Goal: Task Accomplishment & Management: Use online tool/utility

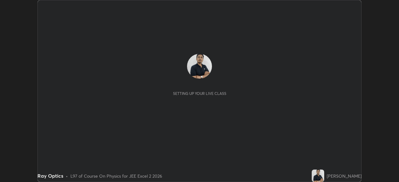
scroll to position [182, 399]
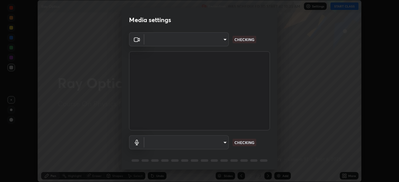
type input "684ead2b5c134b0fa43c59e64a558185a9d6e53ed06b1440a05fc340729f0d9f"
type input "default"
click at [214, 41] on body "Erase all Ray Optics Recording WAS SCHEDULED TO START AT 10:35 AM Settings STAR…" at bounding box center [199, 91] width 399 height 182
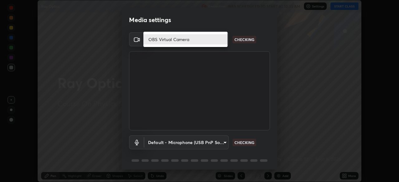
click at [211, 55] on div at bounding box center [199, 91] width 399 height 182
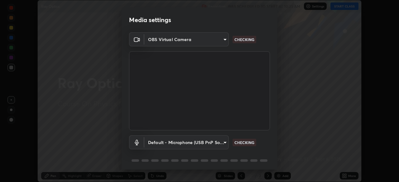
click at [219, 40] on body "Erase all Ray Optics Recording WAS SCHEDULED TO START AT 10:35 AM Settings STAR…" at bounding box center [199, 91] width 399 height 182
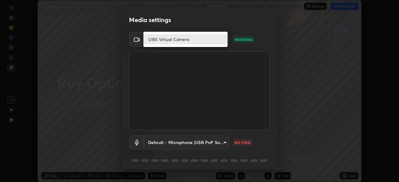
click at [276, 116] on div at bounding box center [199, 91] width 399 height 182
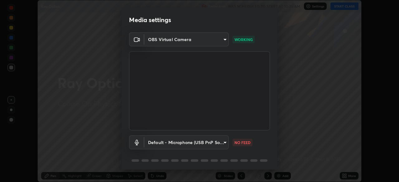
click at [216, 40] on body "Erase all Ray Optics Recording WAS SCHEDULED TO START AT 10:35 AM Settings STAR…" at bounding box center [199, 91] width 399 height 182
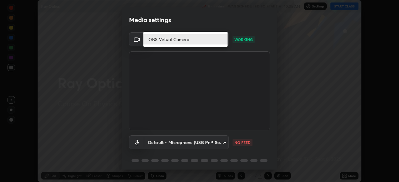
click at [201, 50] on div at bounding box center [199, 91] width 399 height 182
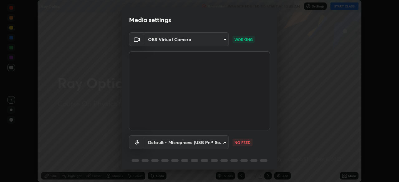
click at [206, 40] on body "Erase all Ray Optics Recording WAS SCHEDULED TO START AT 10:35 AM Settings STAR…" at bounding box center [199, 91] width 399 height 182
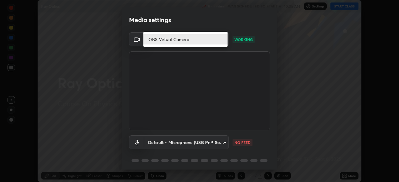
click at [209, 42] on li "OBS Virtual Camera" at bounding box center [185, 39] width 84 height 10
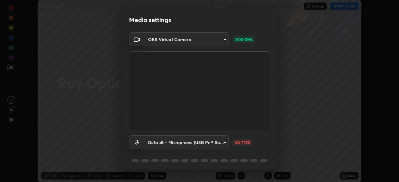
click at [212, 40] on body "Erase all Ray Optics Recording WAS SCHEDULED TO START AT 10:35 AM Settings STAR…" at bounding box center [199, 91] width 399 height 182
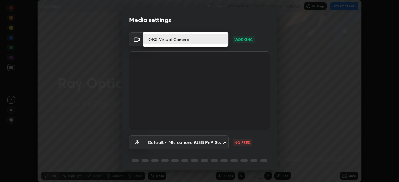
click at [211, 51] on div at bounding box center [199, 91] width 399 height 182
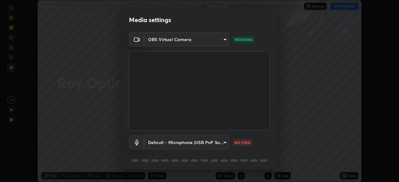
click at [226, 39] on body "Erase all Ray Optics Recording WAS SCHEDULED TO START AT 10:35 AM Settings STAR…" at bounding box center [199, 91] width 399 height 182
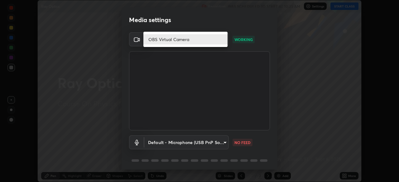
click at [214, 50] on div at bounding box center [199, 91] width 399 height 182
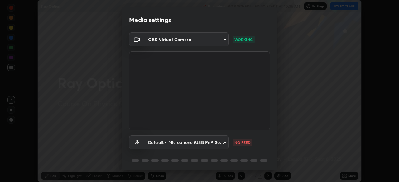
scroll to position [22, 0]
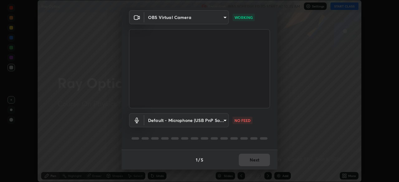
click at [214, 22] on body "Erase all Ray Optics Recording WAS SCHEDULED TO START AT 10:35 AM Settings STAR…" at bounding box center [199, 91] width 399 height 182
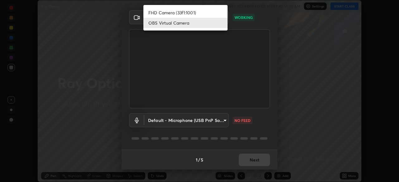
click at [197, 12] on li "FHD Camera (33f1:1001)" at bounding box center [185, 12] width 84 height 10
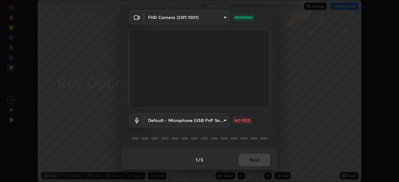
type input "39caa65dc23426385aa383ad0d0a4b68c28ae26f4a71cd21c25f84911154f6e3"
click at [246, 158] on button "Next" at bounding box center [254, 160] width 31 height 12
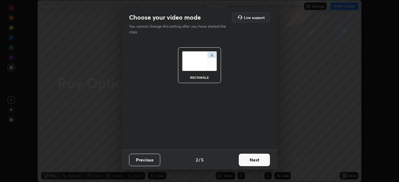
click at [254, 160] on button "Next" at bounding box center [254, 160] width 31 height 12
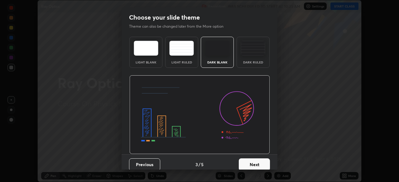
click at [255, 163] on button "Next" at bounding box center [254, 165] width 31 height 12
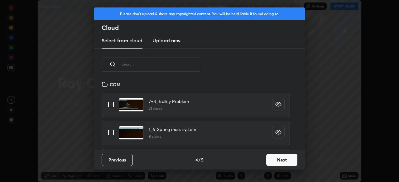
click at [278, 163] on button "Next" at bounding box center [281, 160] width 31 height 12
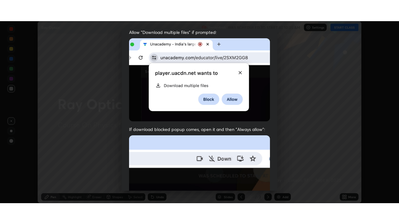
scroll to position [149, 0]
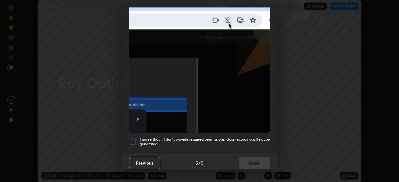
click at [135, 138] on div at bounding box center [132, 141] width 7 height 7
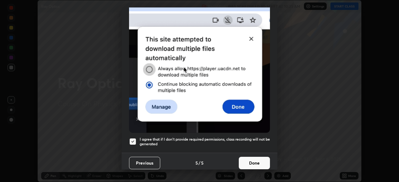
click at [253, 159] on button "Done" at bounding box center [254, 163] width 31 height 12
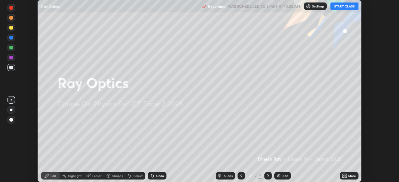
click at [345, 175] on icon at bounding box center [345, 175] width 2 height 2
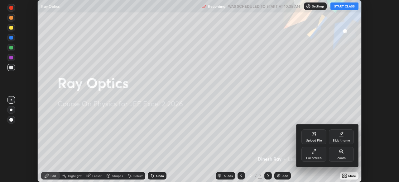
click at [307, 154] on div "Full screen" at bounding box center [313, 154] width 25 height 15
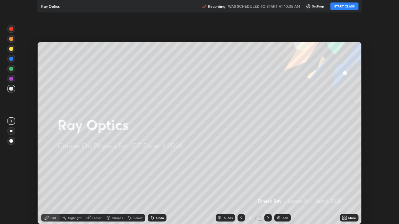
scroll to position [224, 399]
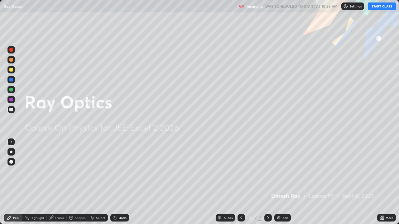
click at [383, 8] on button "START CLASS" at bounding box center [382, 5] width 28 height 7
click at [14, 152] on div at bounding box center [10, 151] width 7 height 7
click at [11, 67] on div at bounding box center [10, 69] width 7 height 7
click at [279, 182] on img at bounding box center [278, 218] width 5 height 5
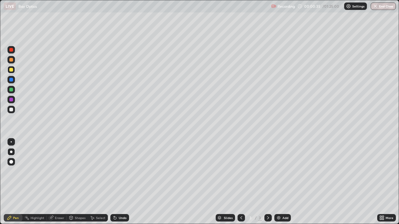
click at [11, 71] on div at bounding box center [11, 70] width 4 height 4
click at [12, 110] on div at bounding box center [11, 110] width 4 height 4
click at [125, 182] on div "Undo" at bounding box center [119, 217] width 19 height 7
click at [122, 182] on div "Undo" at bounding box center [123, 217] width 8 height 3
click at [280, 182] on img at bounding box center [278, 218] width 5 height 5
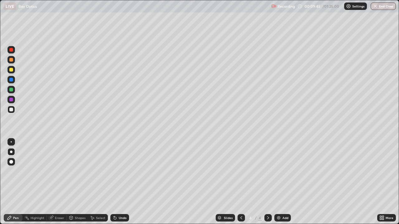
click at [11, 72] on div at bounding box center [10, 69] width 7 height 7
click at [123, 182] on div "Undo" at bounding box center [123, 217] width 8 height 3
click at [122, 182] on div "Undo" at bounding box center [119, 217] width 19 height 7
click at [121, 182] on div "Undo" at bounding box center [119, 217] width 19 height 7
click at [122, 182] on div "Undo" at bounding box center [123, 217] width 8 height 3
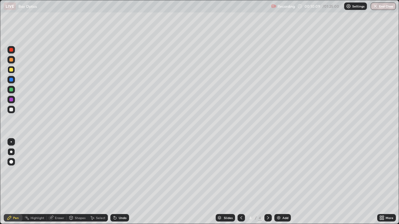
click at [121, 182] on div "Undo" at bounding box center [119, 217] width 19 height 7
click at [12, 113] on div at bounding box center [10, 109] width 7 height 7
click at [12, 78] on div at bounding box center [11, 80] width 4 height 4
click at [278, 182] on div "Add" at bounding box center [282, 217] width 17 height 7
click at [11, 70] on div at bounding box center [11, 70] width 4 height 4
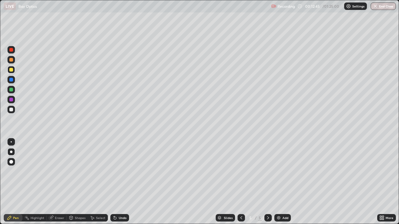
click at [78, 182] on div "Shapes" at bounding box center [80, 217] width 11 height 3
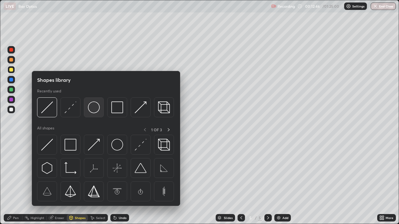
click at [98, 110] on img at bounding box center [94, 108] width 12 height 12
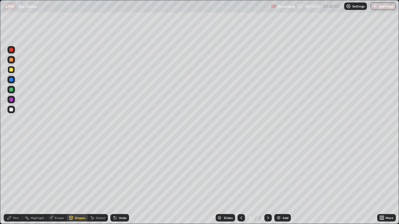
click at [128, 182] on div "Undo" at bounding box center [119, 217] width 19 height 7
click at [81, 182] on div "Shapes" at bounding box center [80, 217] width 11 height 3
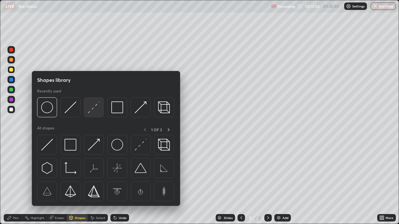
click at [95, 112] on img at bounding box center [94, 108] width 12 height 12
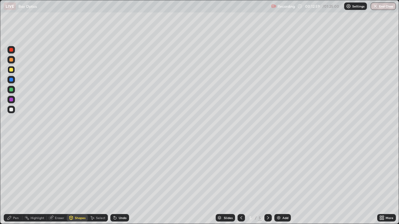
click at [17, 182] on div "Pen" at bounding box center [16, 217] width 6 height 3
click at [14, 112] on div at bounding box center [10, 109] width 7 height 7
click at [12, 89] on div at bounding box center [11, 90] width 4 height 4
click at [10, 80] on div at bounding box center [11, 80] width 4 height 4
click at [11, 70] on div at bounding box center [11, 70] width 4 height 4
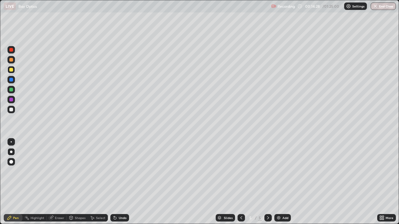
click at [11, 111] on div at bounding box center [11, 110] width 4 height 4
click at [13, 145] on div at bounding box center [10, 141] width 7 height 7
click at [74, 182] on div "Shapes" at bounding box center [77, 217] width 21 height 7
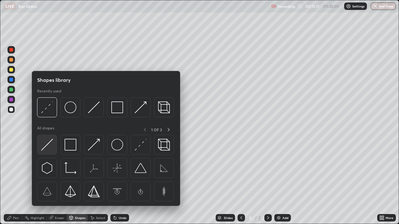
click at [45, 147] on img at bounding box center [47, 145] width 12 height 12
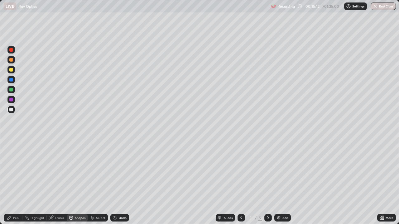
click at [12, 82] on div at bounding box center [10, 79] width 7 height 7
click at [127, 182] on div "Undo" at bounding box center [119, 217] width 19 height 7
click at [78, 182] on div "Shapes" at bounding box center [80, 217] width 11 height 3
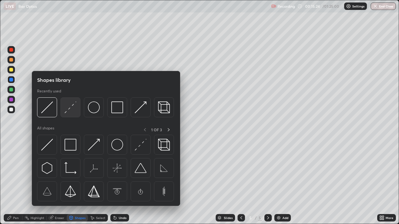
click at [69, 113] on img at bounding box center [70, 108] width 12 height 12
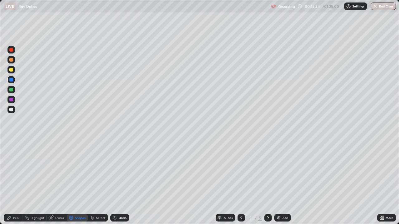
click at [11, 83] on div at bounding box center [10, 79] width 7 height 7
click at [119, 182] on div "Undo" at bounding box center [123, 217] width 8 height 3
click at [81, 182] on div "Shapes" at bounding box center [80, 217] width 11 height 3
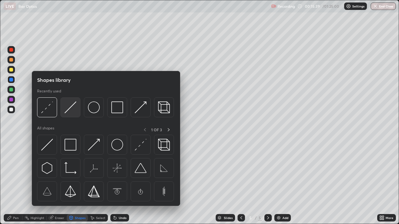
click at [70, 111] on img at bounding box center [70, 108] width 12 height 12
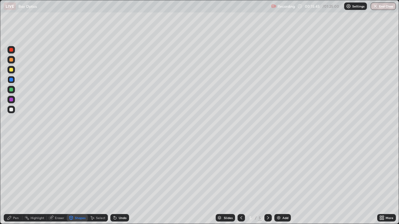
click at [15, 182] on div "Pen" at bounding box center [13, 217] width 19 height 7
click at [10, 112] on div at bounding box center [10, 109] width 7 height 7
click at [75, 182] on div "Shapes" at bounding box center [80, 217] width 11 height 3
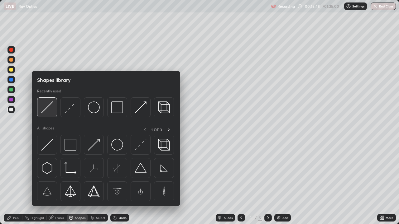
click at [47, 112] on img at bounding box center [47, 108] width 12 height 12
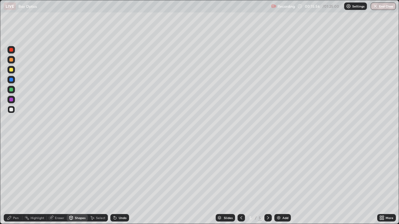
click at [14, 182] on div "Pen" at bounding box center [16, 217] width 6 height 3
click at [12, 112] on div at bounding box center [10, 109] width 7 height 7
click at [10, 91] on div at bounding box center [11, 90] width 4 height 4
click at [12, 152] on div at bounding box center [11, 152] width 2 height 2
click at [12, 110] on div at bounding box center [11, 110] width 4 height 4
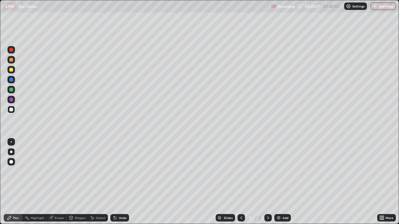
click at [278, 182] on img at bounding box center [278, 218] width 5 height 5
click at [121, 182] on div "Undo" at bounding box center [123, 217] width 8 height 3
click at [13, 69] on div at bounding box center [11, 70] width 4 height 4
click at [122, 182] on div "Undo" at bounding box center [123, 217] width 8 height 3
click at [121, 182] on div "Undo" at bounding box center [123, 217] width 8 height 3
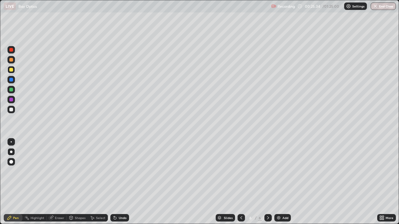
click at [124, 182] on div "Undo" at bounding box center [123, 217] width 8 height 3
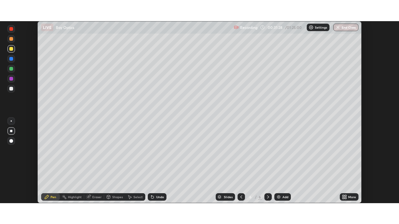
scroll to position [182, 399]
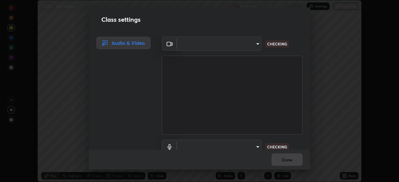
type input "39caa65dc23426385aa383ad0d0a4b68c28ae26f4a71cd21c25f84911154f6e3"
type input "default"
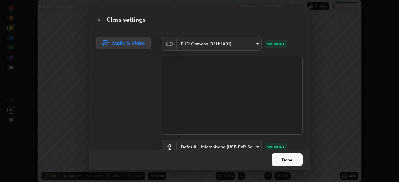
click at [279, 161] on button "Done" at bounding box center [286, 160] width 31 height 12
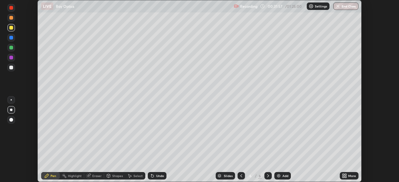
click at [348, 177] on div "More" at bounding box center [352, 175] width 8 height 3
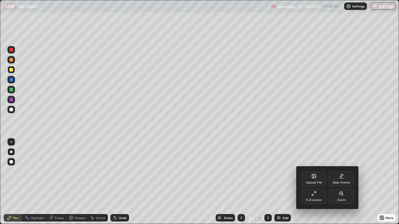
scroll to position [224, 399]
click at [282, 182] on div at bounding box center [199, 112] width 399 height 224
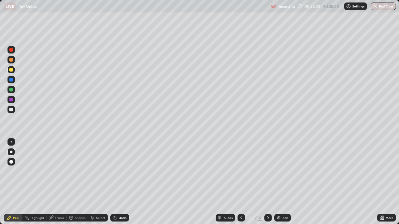
click at [280, 182] on img at bounding box center [278, 218] width 5 height 5
click at [382, 182] on icon at bounding box center [383, 217] width 2 height 2
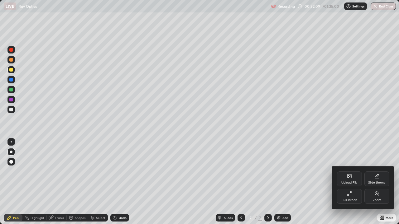
click at [352, 179] on div "Upload File" at bounding box center [349, 179] width 25 height 15
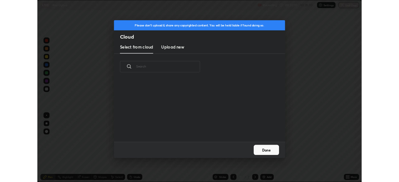
scroll to position [77, 200]
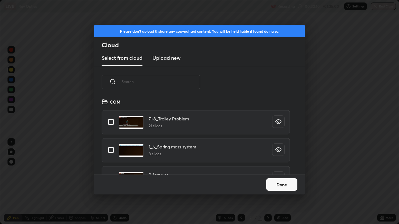
click at [168, 59] on h3 "Upload new" at bounding box center [166, 57] width 28 height 7
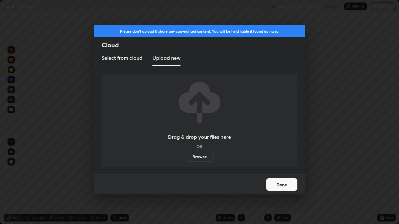
click at [197, 155] on label "Browse" at bounding box center [200, 157] width 28 height 10
click at [186, 155] on input "Browse" at bounding box center [186, 157] width 0 height 10
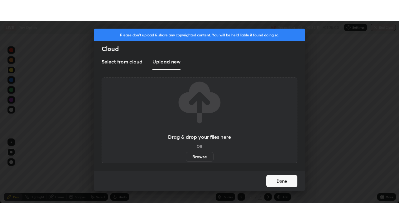
scroll to position [30963, 30746]
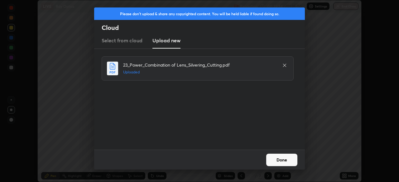
click at [271, 159] on button "Done" at bounding box center [281, 160] width 31 height 12
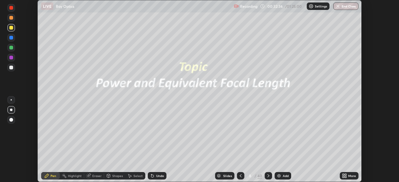
click at [345, 174] on icon at bounding box center [345, 175] width 2 height 2
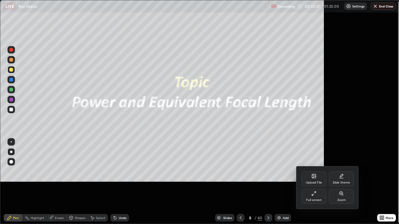
scroll to position [224, 399]
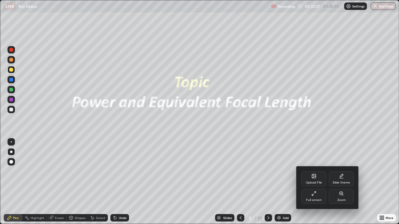
click at [314, 182] on div "Upload File" at bounding box center [314, 182] width 16 height 3
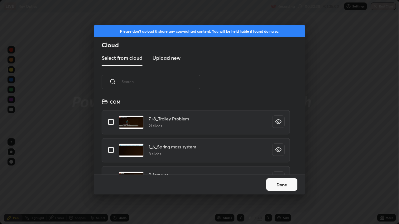
scroll to position [77, 200]
click at [290, 182] on button "Done" at bounding box center [281, 184] width 31 height 12
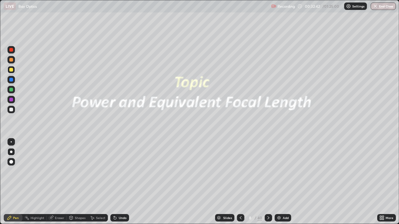
click at [222, 182] on div "Slides" at bounding box center [224, 217] width 19 height 7
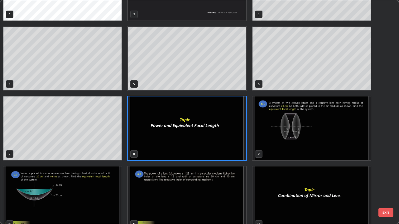
scroll to position [46, 0]
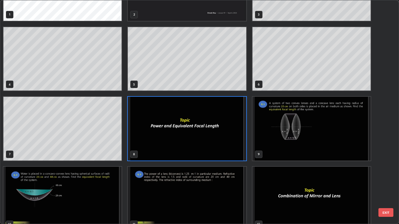
click at [287, 139] on img "grid" at bounding box center [311, 129] width 118 height 64
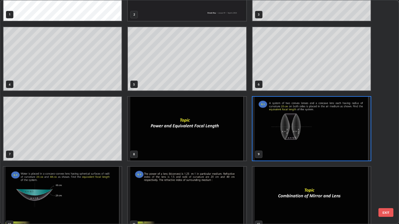
click at [287, 141] on img "grid" at bounding box center [311, 129] width 118 height 64
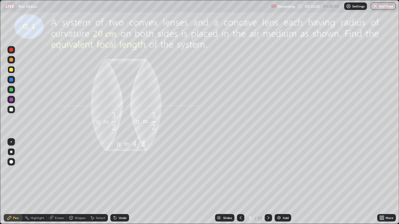
click at [287, 141] on img "grid" at bounding box center [311, 129] width 118 height 64
click at [11, 142] on div at bounding box center [11, 141] width 1 height 1
click at [114, 182] on icon at bounding box center [115, 218] width 2 height 2
click at [121, 182] on div "Undo" at bounding box center [123, 217] width 8 height 3
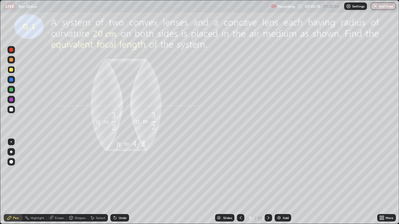
click at [121, 182] on div "Undo" at bounding box center [123, 217] width 8 height 3
click at [123, 182] on div "Undo" at bounding box center [119, 217] width 19 height 7
click at [8, 109] on div at bounding box center [10, 109] width 7 height 7
click at [267, 182] on icon at bounding box center [268, 218] width 5 height 5
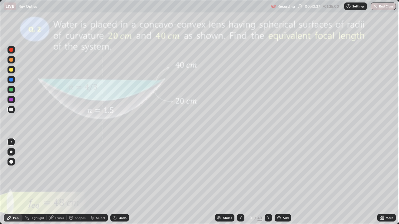
click at [11, 152] on div at bounding box center [11, 152] width 2 height 2
click at [11, 70] on div at bounding box center [11, 70] width 4 height 4
click at [225, 182] on div "Slides" at bounding box center [224, 217] width 19 height 7
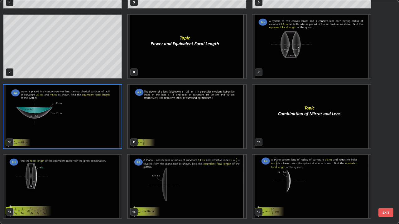
scroll to position [129, 0]
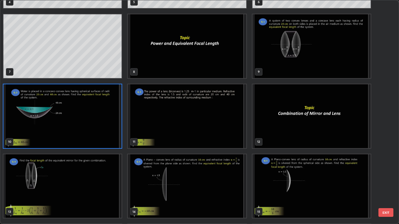
click at [171, 130] on img "grid" at bounding box center [187, 116] width 118 height 64
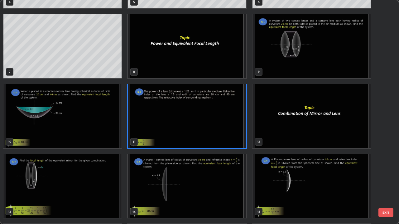
click at [171, 130] on img "grid" at bounding box center [187, 116] width 118 height 64
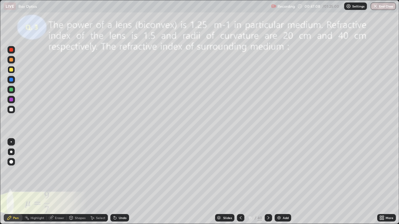
click at [281, 182] on img at bounding box center [278, 218] width 5 height 5
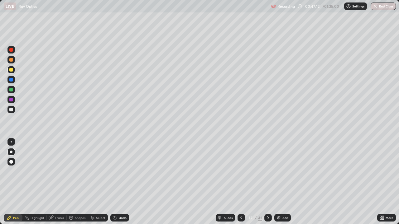
click at [12, 70] on div at bounding box center [11, 70] width 4 height 4
click at [11, 89] on div at bounding box center [11, 90] width 4 height 4
click at [78, 182] on div "Shapes" at bounding box center [80, 217] width 11 height 3
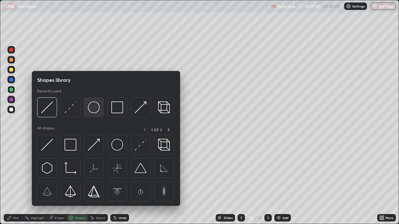
click at [94, 107] on img at bounding box center [94, 108] width 12 height 12
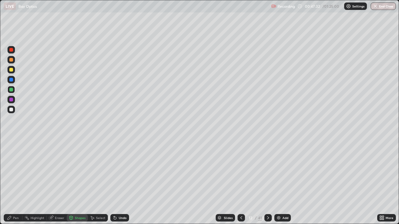
click at [13, 182] on div "Pen" at bounding box center [13, 217] width 19 height 7
click at [10, 109] on div at bounding box center [11, 110] width 4 height 4
click at [78, 182] on div "Shapes" at bounding box center [80, 217] width 11 height 3
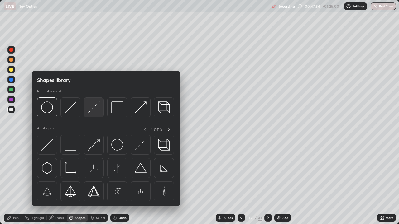
click at [92, 108] on img at bounding box center [94, 108] width 12 height 12
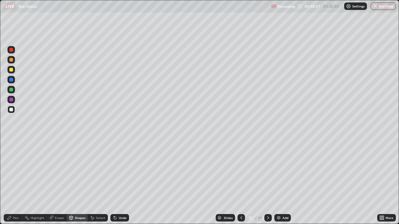
click at [12, 73] on div at bounding box center [10, 69] width 7 height 7
click at [121, 182] on div "Undo" at bounding box center [119, 217] width 19 height 7
click at [79, 182] on div "Shapes" at bounding box center [80, 217] width 11 height 3
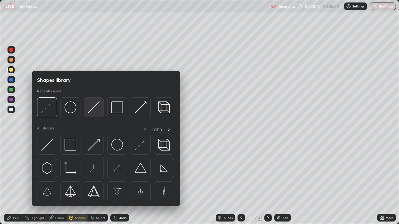
click at [89, 111] on img at bounding box center [94, 108] width 12 height 12
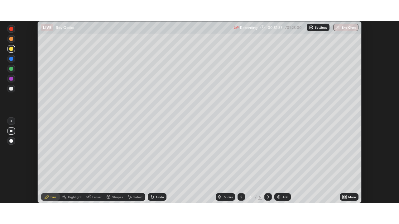
scroll to position [182, 399]
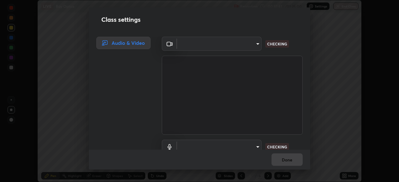
type input "39caa65dc23426385aa383ad0d0a4b68c28ae26f4a71cd21c25f84911154f6e3"
type input "default"
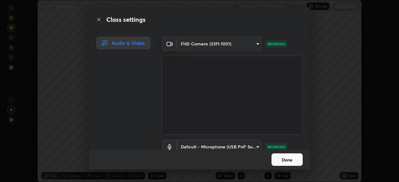
click at [295, 157] on button "Done" at bounding box center [286, 160] width 31 height 12
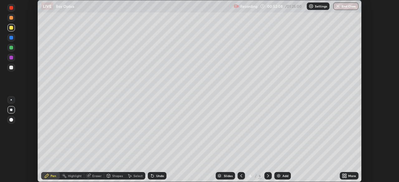
click at [345, 177] on icon at bounding box center [345, 177] width 2 height 2
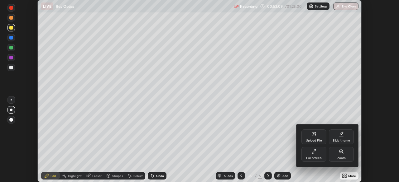
click at [319, 157] on div "Full screen" at bounding box center [314, 158] width 16 height 3
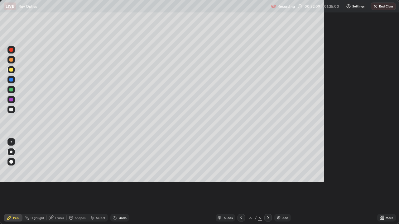
scroll to position [224, 399]
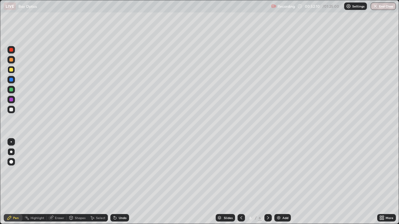
click at [281, 182] on div "Add" at bounding box center [282, 217] width 17 height 7
click at [12, 71] on div at bounding box center [11, 70] width 4 height 4
click at [74, 182] on div "Shapes" at bounding box center [77, 217] width 21 height 7
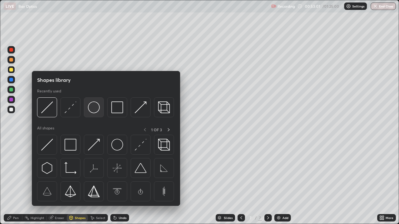
click at [97, 111] on img at bounding box center [94, 108] width 12 height 12
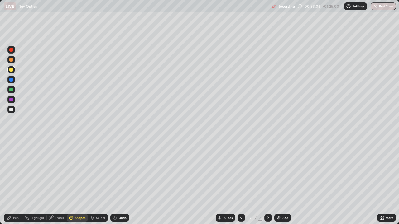
click at [15, 182] on div "Pen" at bounding box center [16, 217] width 6 height 3
click at [10, 112] on div at bounding box center [10, 109] width 7 height 7
click at [80, 182] on div "Shapes" at bounding box center [80, 217] width 11 height 3
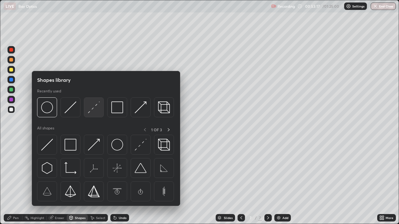
click at [95, 111] on img at bounding box center [94, 108] width 12 height 12
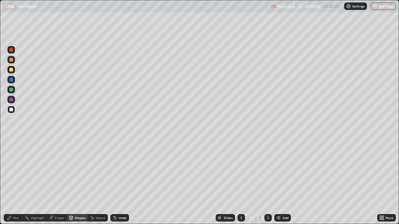
click at [11, 78] on div at bounding box center [11, 80] width 4 height 4
click at [119, 182] on div "Undo" at bounding box center [123, 217] width 8 height 3
click at [75, 182] on div "Shapes" at bounding box center [80, 217] width 11 height 3
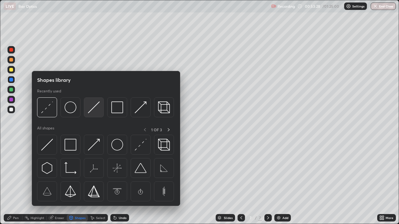
click at [92, 109] on img at bounding box center [94, 108] width 12 height 12
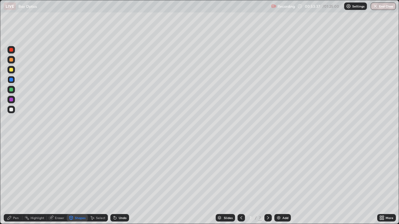
click at [121, 182] on div "Undo" at bounding box center [123, 217] width 8 height 3
click at [10, 110] on div at bounding box center [11, 110] width 4 height 4
click at [12, 69] on div at bounding box center [11, 70] width 4 height 4
click at [13, 182] on div "Pen" at bounding box center [13, 217] width 19 height 7
click at [10, 111] on div at bounding box center [11, 110] width 4 height 4
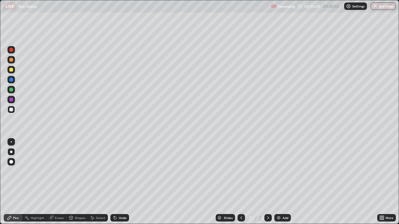
click at [122, 182] on div "Undo" at bounding box center [119, 217] width 19 height 7
click at [123, 182] on div "Undo" at bounding box center [123, 217] width 8 height 3
click at [124, 182] on div "Undo" at bounding box center [123, 217] width 8 height 3
click at [127, 182] on div "Undo" at bounding box center [119, 217] width 19 height 7
click at [57, 182] on div "Eraser" at bounding box center [59, 217] width 9 height 3
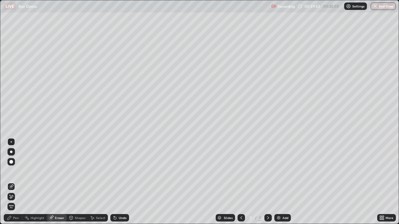
click at [17, 182] on div "Pen" at bounding box center [16, 217] width 6 height 3
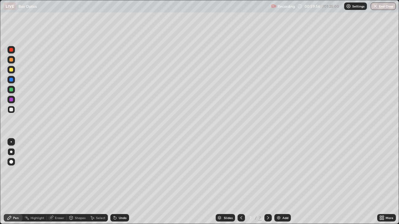
click at [120, 182] on div "Undo" at bounding box center [123, 217] width 8 height 3
click at [11, 81] on div at bounding box center [11, 80] width 4 height 4
click at [13, 113] on div at bounding box center [10, 109] width 7 height 7
click at [383, 182] on icon at bounding box center [383, 217] width 2 height 2
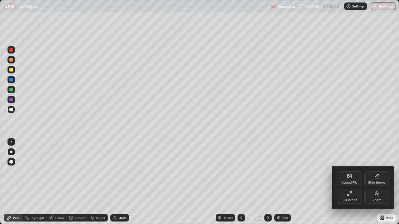
click at [350, 178] on icon at bounding box center [349, 176] width 4 height 4
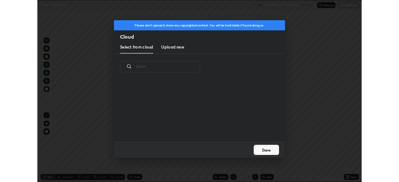
scroll to position [2, 3]
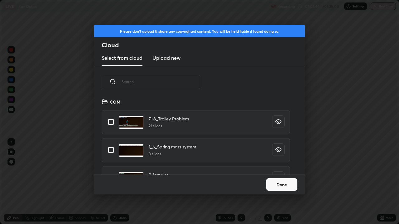
click at [174, 57] on h3 "Upload new" at bounding box center [166, 57] width 28 height 7
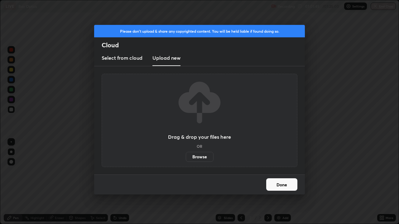
click at [205, 156] on label "Browse" at bounding box center [200, 157] width 28 height 10
click at [186, 156] on input "Browse" at bounding box center [186, 157] width 0 height 10
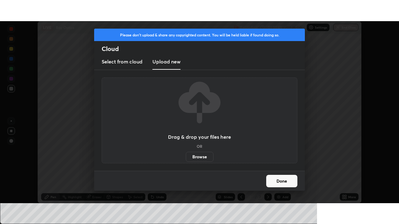
scroll to position [30963, 30746]
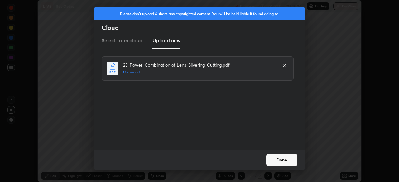
click at [275, 158] on button "Done" at bounding box center [281, 160] width 31 height 12
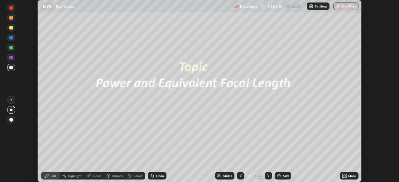
click at [345, 174] on icon at bounding box center [345, 175] width 2 height 2
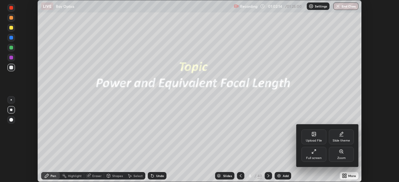
click at [314, 157] on div "Full screen" at bounding box center [314, 158] width 16 height 3
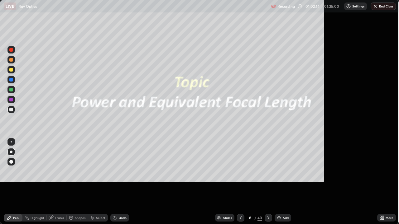
scroll to position [224, 399]
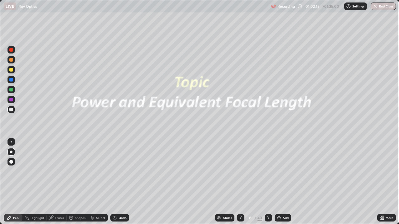
click at [224, 182] on div "Slides" at bounding box center [227, 217] width 9 height 3
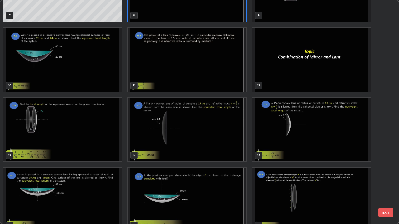
scroll to position [203, 0]
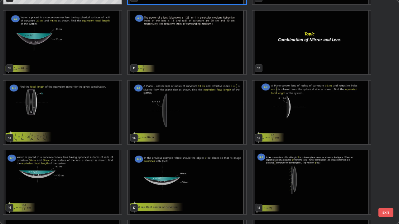
click at [88, 117] on img "grid" at bounding box center [62, 113] width 118 height 64
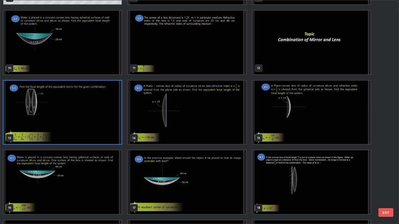
click at [91, 119] on img "grid" at bounding box center [62, 113] width 118 height 64
click at [93, 119] on img "grid" at bounding box center [62, 113] width 118 height 64
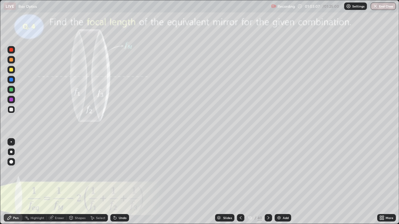
click at [268, 182] on icon at bounding box center [268, 218] width 5 height 5
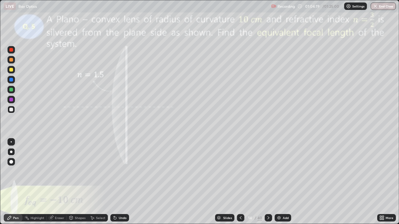
click at [115, 182] on icon at bounding box center [114, 218] width 5 height 5
click at [123, 182] on div "Undo" at bounding box center [123, 217] width 8 height 3
click at [122, 182] on div "Undo" at bounding box center [119, 217] width 19 height 7
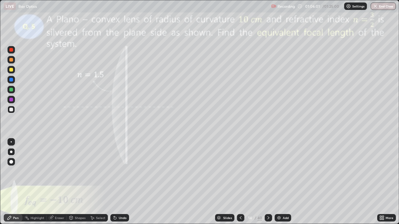
click at [12, 72] on div at bounding box center [10, 69] width 7 height 7
click at [229, 182] on div "Slides" at bounding box center [227, 217] width 9 height 3
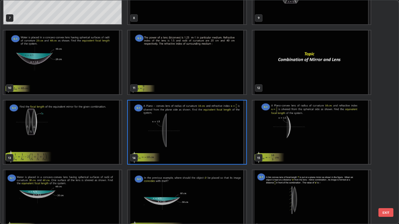
scroll to position [183, 0]
click at [310, 132] on img "grid" at bounding box center [311, 132] width 118 height 64
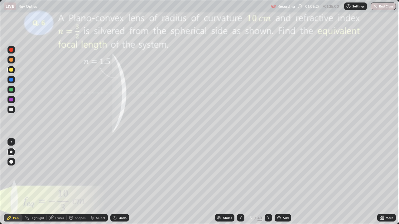
click at [311, 131] on img "grid" at bounding box center [311, 132] width 118 height 64
click at [268, 182] on icon at bounding box center [268, 218] width 5 height 5
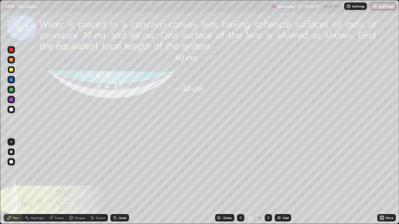
click at [267, 182] on icon at bounding box center [268, 218] width 5 height 5
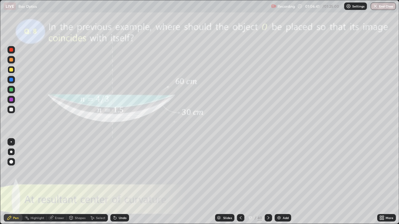
click at [267, 182] on icon at bounding box center [268, 217] width 2 height 3
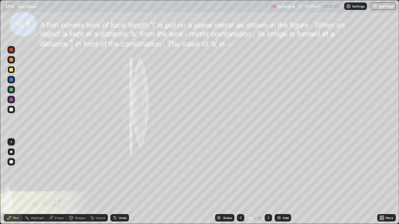
click at [225, 182] on div "Slides" at bounding box center [227, 217] width 9 height 3
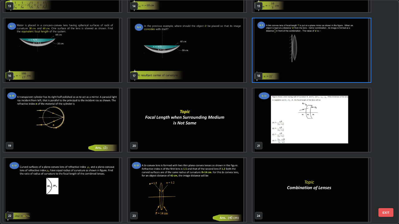
scroll to position [339, 0]
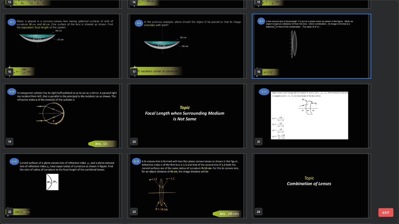
click at [77, 116] on img "grid" at bounding box center [62, 116] width 118 height 64
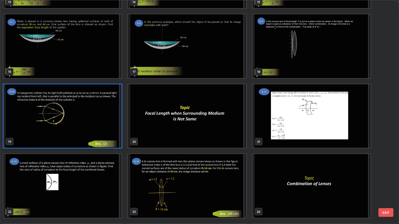
click at [77, 116] on img "grid" at bounding box center [62, 116] width 118 height 64
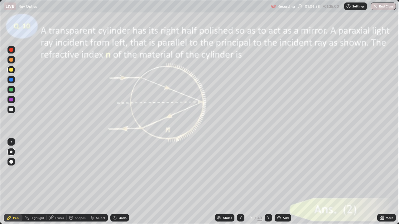
click at [224, 182] on div "Slides" at bounding box center [227, 217] width 9 height 3
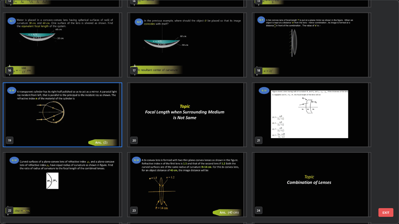
scroll to position [341, 0]
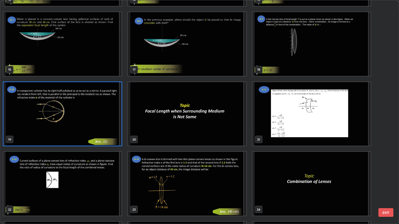
click at [311, 114] on img "grid" at bounding box center [311, 114] width 118 height 64
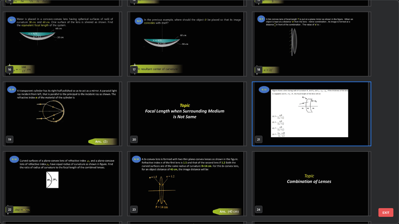
click at [313, 113] on img "grid" at bounding box center [311, 114] width 118 height 64
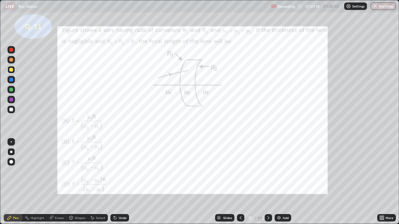
click at [14, 80] on div at bounding box center [10, 79] width 7 height 7
click at [226, 182] on div "Slides" at bounding box center [227, 217] width 9 height 3
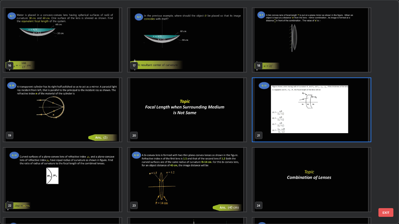
scroll to position [416, 0]
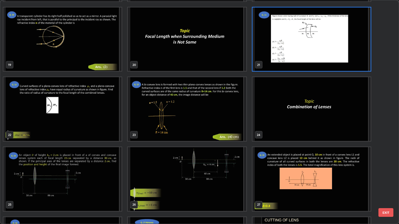
click at [78, 123] on img "grid" at bounding box center [62, 109] width 118 height 64
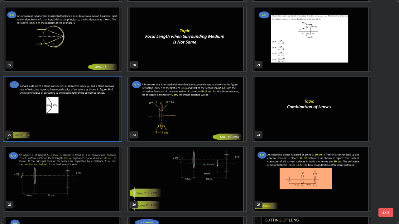
click at [76, 129] on img "grid" at bounding box center [62, 109] width 118 height 64
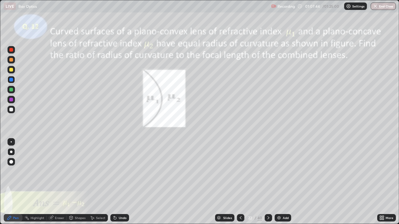
click at [12, 71] on div at bounding box center [11, 70] width 4 height 4
click at [223, 182] on div "Slides" at bounding box center [224, 217] width 19 height 7
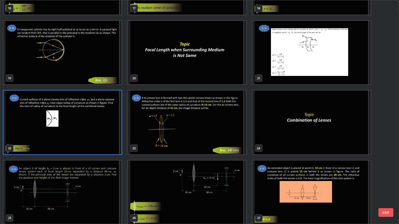
scroll to position [412, 0]
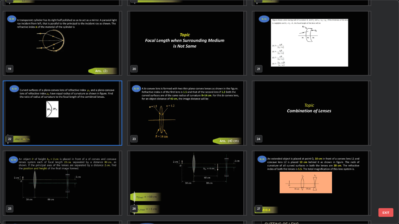
click at [152, 128] on img "grid" at bounding box center [187, 113] width 118 height 64
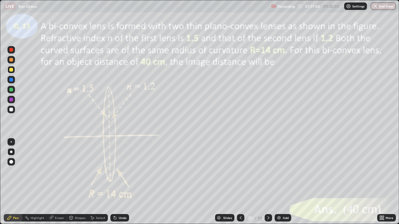
click at [222, 182] on div "Slides" at bounding box center [224, 217] width 19 height 7
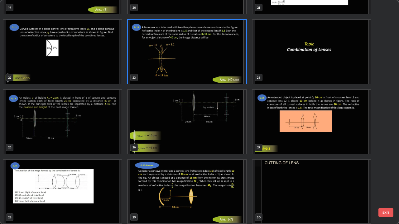
scroll to position [480, 0]
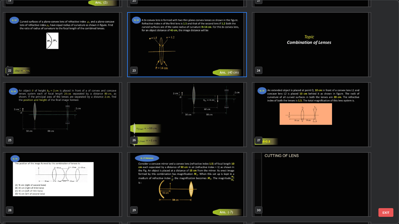
click at [71, 134] on img "grid" at bounding box center [62, 115] width 118 height 64
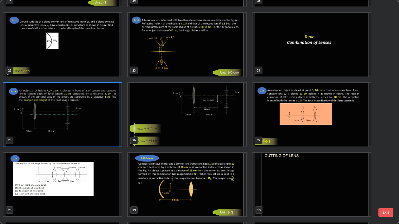
click at [71, 141] on img "grid" at bounding box center [62, 115] width 118 height 64
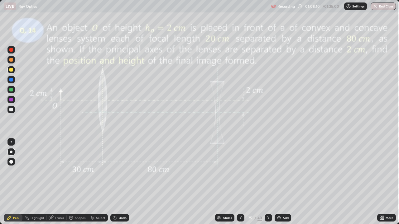
click at [264, 182] on div at bounding box center [267, 217] width 7 height 7
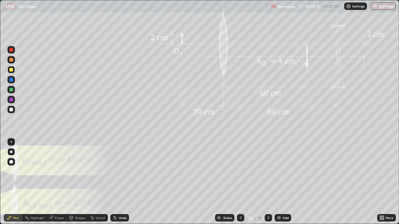
click at [267, 182] on icon at bounding box center [268, 218] width 5 height 5
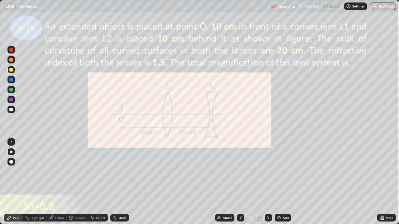
click at [267, 182] on icon at bounding box center [268, 218] width 5 height 5
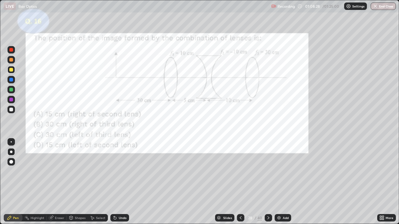
click at [222, 182] on div "Slides" at bounding box center [224, 217] width 19 height 7
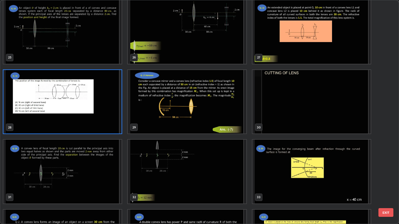
scroll to position [565, 0]
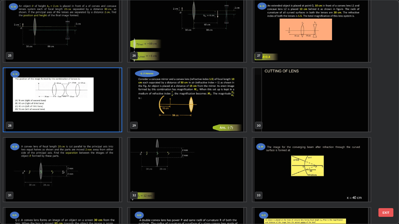
click at [156, 120] on img "grid" at bounding box center [187, 100] width 118 height 64
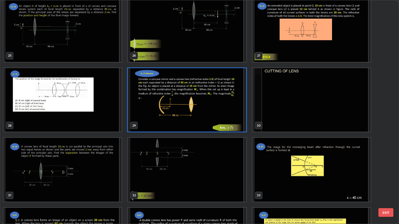
click at [155, 118] on img "grid" at bounding box center [187, 100] width 118 height 64
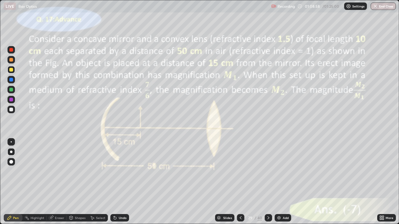
click at [383, 7] on button "End Class" at bounding box center [382, 5] width 25 height 7
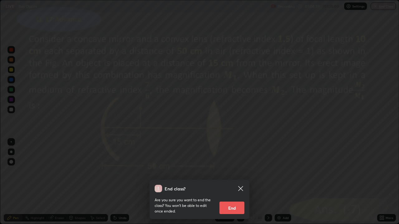
click at [238, 182] on button "End" at bounding box center [231, 208] width 25 height 12
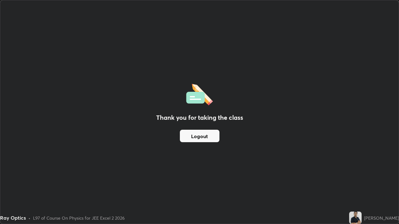
click at [210, 137] on button "Logout" at bounding box center [200, 136] width 40 height 12
